Goal: Transaction & Acquisition: Purchase product/service

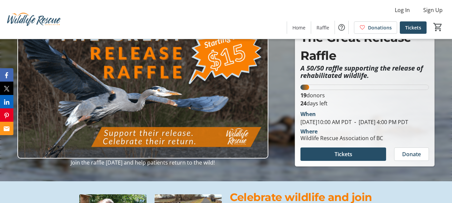
scroll to position [33, 0]
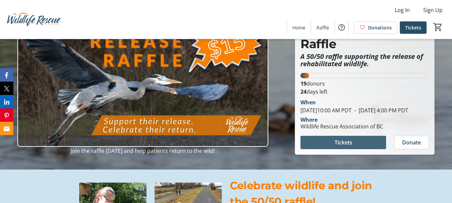
click at [336, 147] on span "Tickets" at bounding box center [344, 143] width 18 height 8
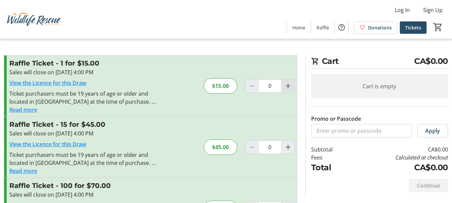
click at [287, 84] on mat-icon "Increment by one" at bounding box center [288, 86] width 8 height 8
type input "1"
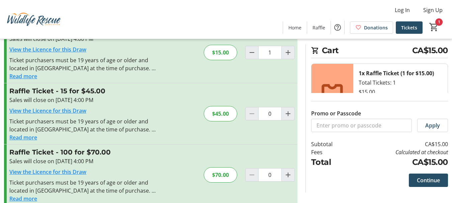
scroll to position [44, 0]
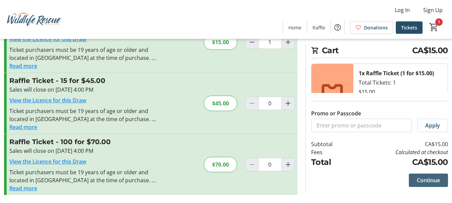
click at [428, 181] on span "Continue" at bounding box center [428, 180] width 23 height 8
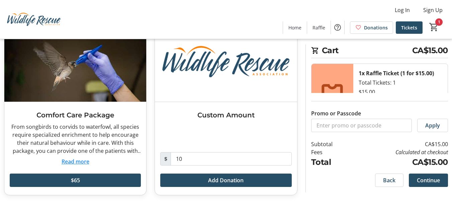
scroll to position [209, 0]
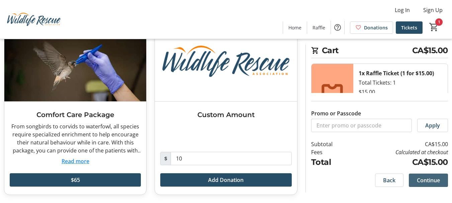
click at [418, 181] on span "Continue" at bounding box center [428, 180] width 23 height 8
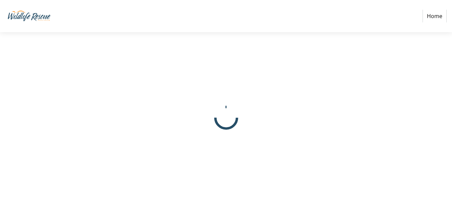
select select "CA"
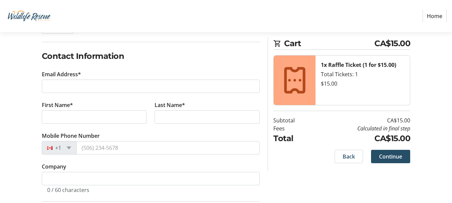
scroll to position [100, 0]
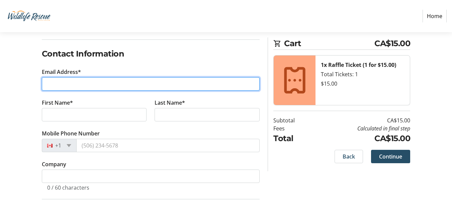
click at [71, 82] on input "Email Address*" at bounding box center [151, 83] width 218 height 13
type input "[EMAIL_ADDRESS][PERSON_NAME][DOMAIN_NAME]"
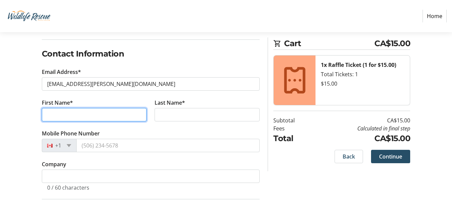
type input "[PERSON_NAME]"
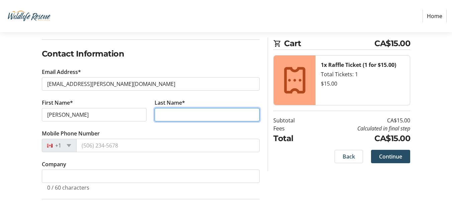
type input "[PERSON_NAME]"
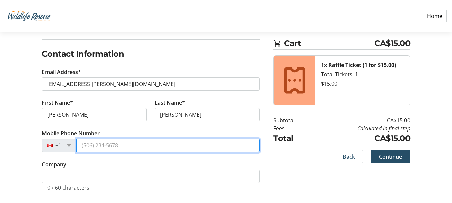
type input "[PHONE_NUMBER]"
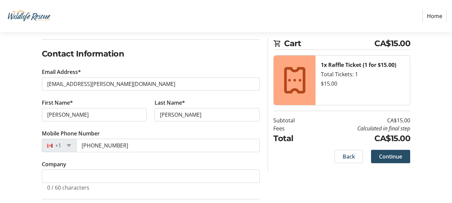
type input "[STREET_ADDRESS][PERSON_NAME]"
type input "[PERSON_NAME]"
select select "BC"
type input "V0M 1A0"
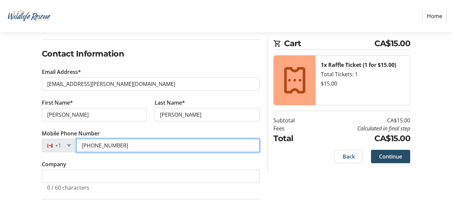
drag, startPoint x: 124, startPoint y: 145, endPoint x: 77, endPoint y: 141, distance: 46.7
click at [77, 141] on input "[PHONE_NUMBER]" at bounding box center [168, 145] width 184 height 13
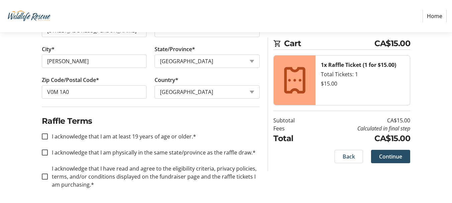
scroll to position [308, 0]
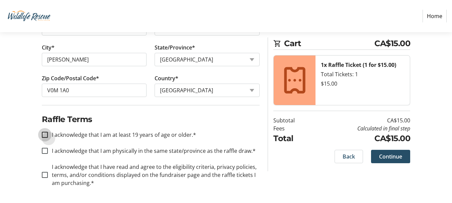
click at [44, 135] on input "I acknowledge that I am at least 19 years of age or older.*" at bounding box center [45, 135] width 6 height 6
checkbox input "true"
click at [44, 152] on input "I acknowledge that I am physically in the same state/province as the raffle dra…" at bounding box center [45, 151] width 6 height 6
checkbox input "true"
click at [44, 173] on input "I acknowledge that I have read and agree to the eligibility criteria, privacy p…" at bounding box center [45, 175] width 6 height 6
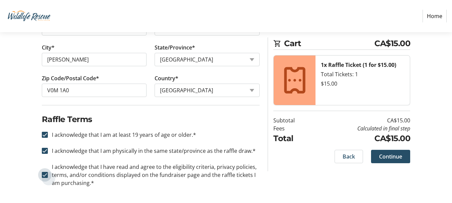
checkbox input "true"
click at [385, 155] on span "Continue" at bounding box center [390, 157] width 23 height 8
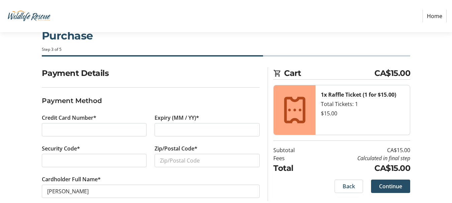
scroll to position [31, 0]
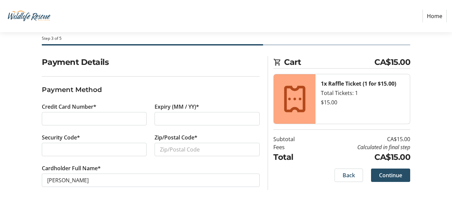
click at [44, 116] on div at bounding box center [94, 118] width 105 height 13
click at [159, 116] on div at bounding box center [207, 118] width 105 height 13
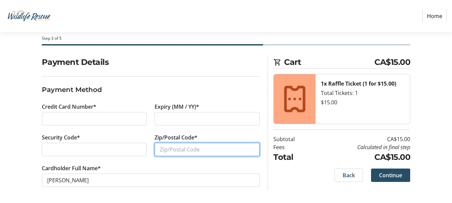
click at [165, 147] on input "Zip/Postal Code*" at bounding box center [207, 149] width 105 height 13
click at [176, 152] on input "Zip/Postal Code*" at bounding box center [207, 149] width 105 height 13
type input "V0M 1A0"
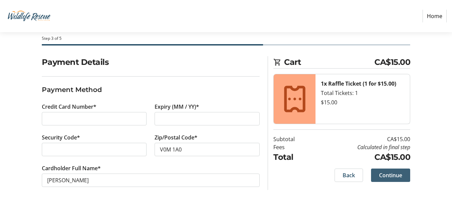
click at [388, 176] on span "Continue" at bounding box center [390, 175] width 23 height 8
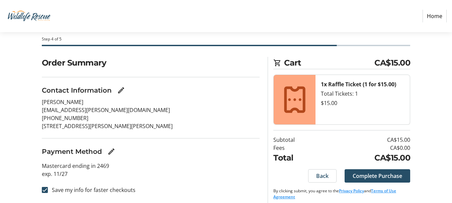
scroll to position [36, 0]
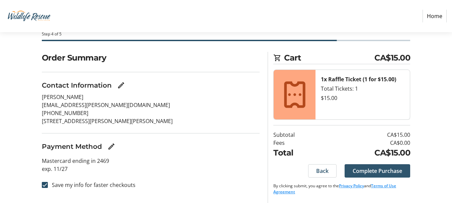
click at [383, 170] on span "Complete Purchase" at bounding box center [378, 171] width 50 height 8
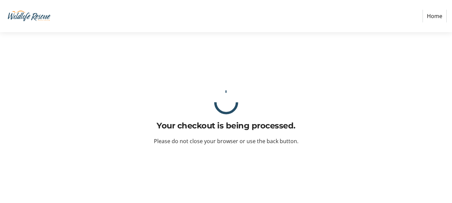
scroll to position [0, 0]
